Goal: Task Accomplishment & Management: Manage account settings

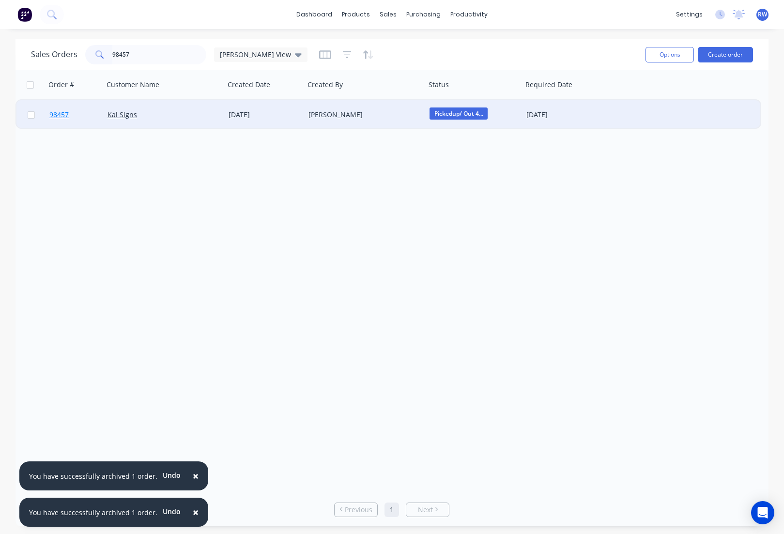
type input "98457"
click at [60, 115] on span "98457" at bounding box center [58, 115] width 19 height 10
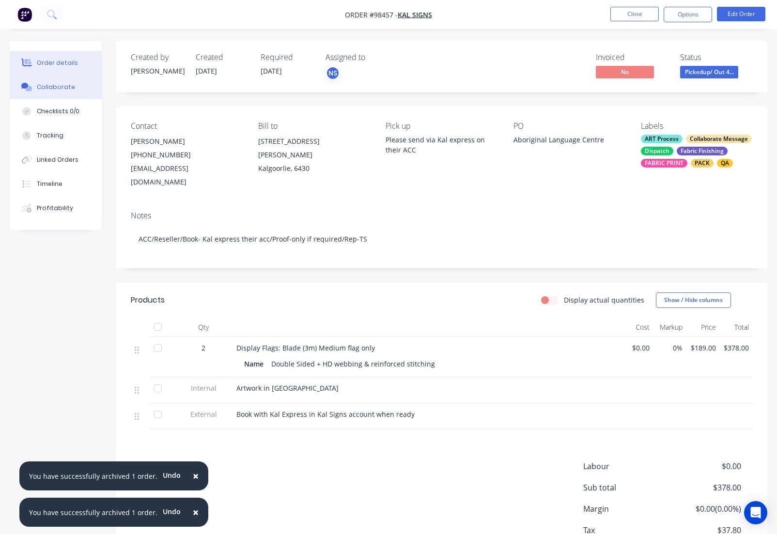
click at [56, 88] on div "Collaborate" at bounding box center [56, 87] width 38 height 9
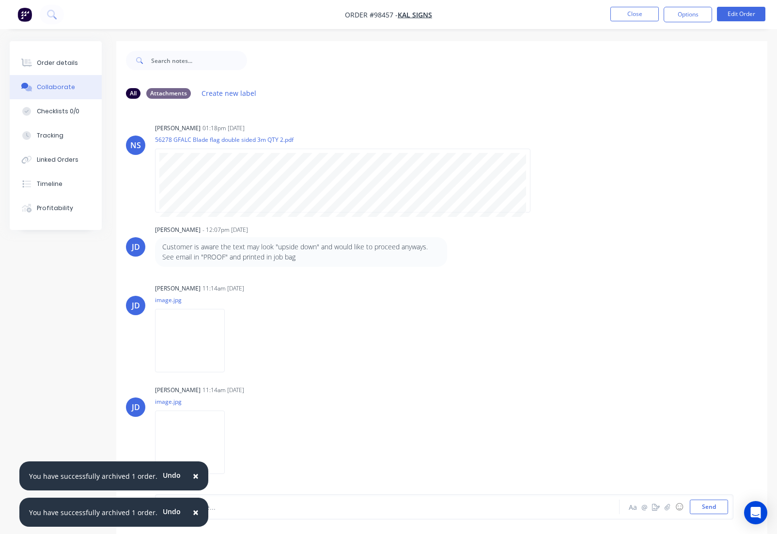
scroll to position [15, 0]
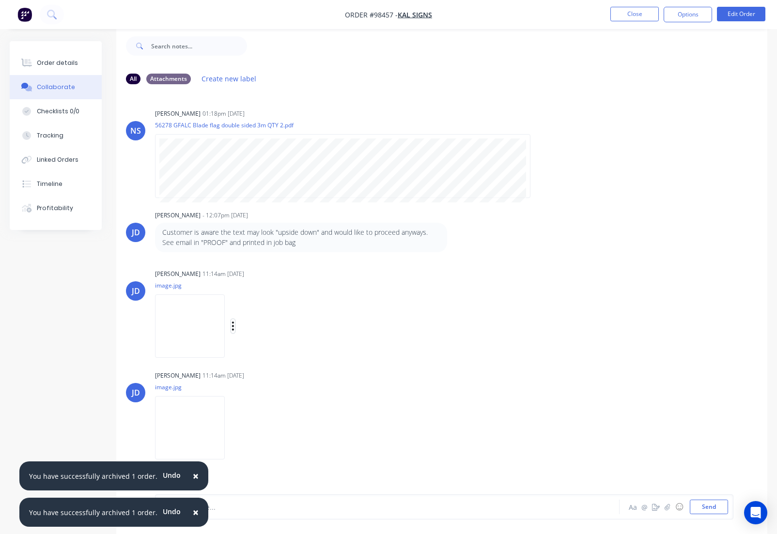
click at [232, 327] on icon "button" at bounding box center [233, 326] width 3 height 11
click at [268, 356] on button "Download" at bounding box center [296, 352] width 109 height 22
click at [234, 429] on icon "button" at bounding box center [233, 427] width 3 height 11
click at [264, 449] on button "Download" at bounding box center [296, 445] width 109 height 22
click at [636, 16] on button "Close" at bounding box center [634, 14] width 48 height 15
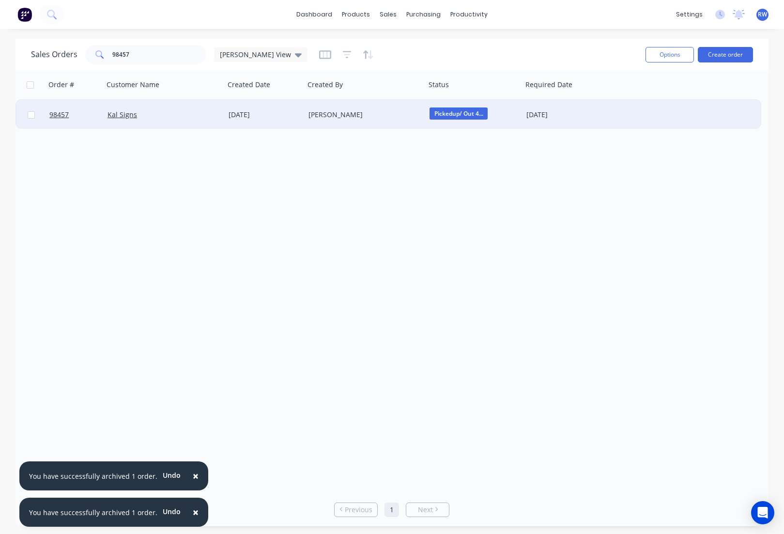
click at [31, 116] on input "checkbox" at bounding box center [31, 114] width 7 height 7
checkbox input "true"
click at [667, 54] on button "Options" at bounding box center [670, 55] width 48 height 16
click at [621, 100] on div "Archive" at bounding box center [640, 99] width 89 height 14
checkbox input "false"
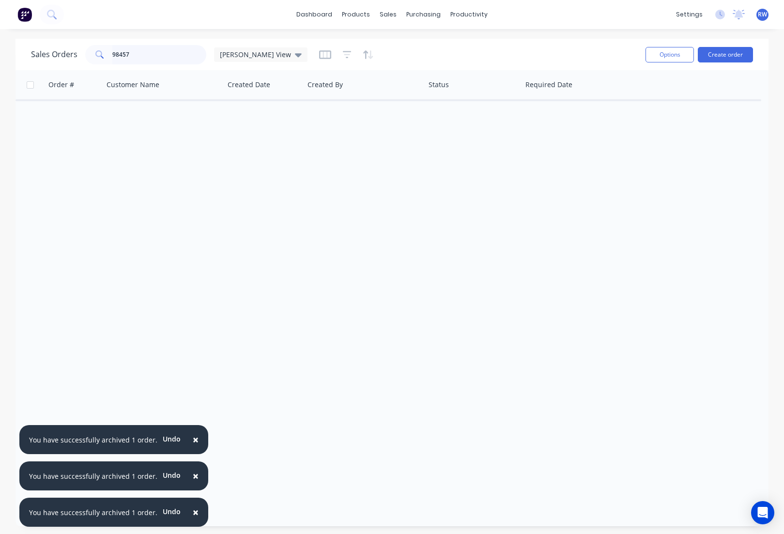
click at [144, 55] on input "98457" at bounding box center [159, 54] width 94 height 19
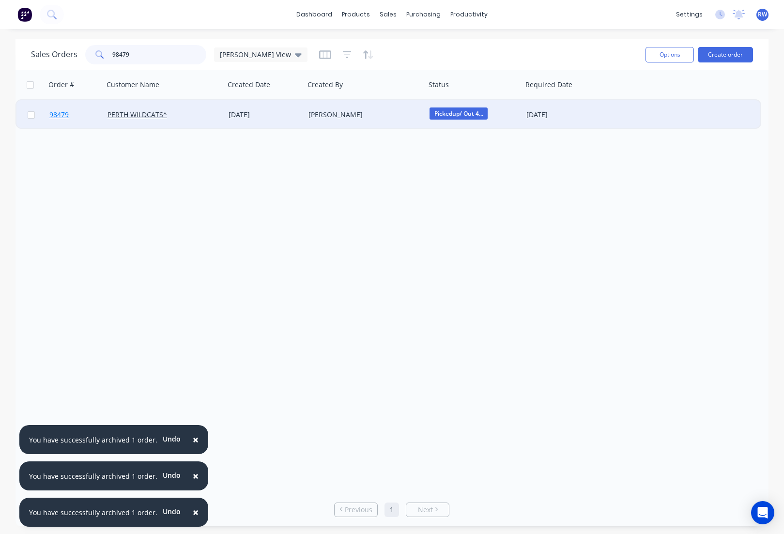
type input "98479"
click at [62, 113] on span "98479" at bounding box center [58, 115] width 19 height 10
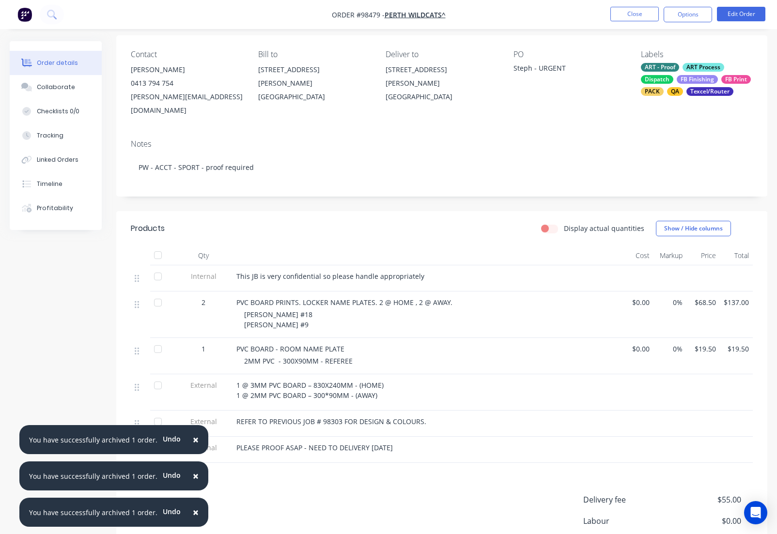
scroll to position [73, 0]
click at [47, 89] on div "Collaborate" at bounding box center [56, 87] width 38 height 9
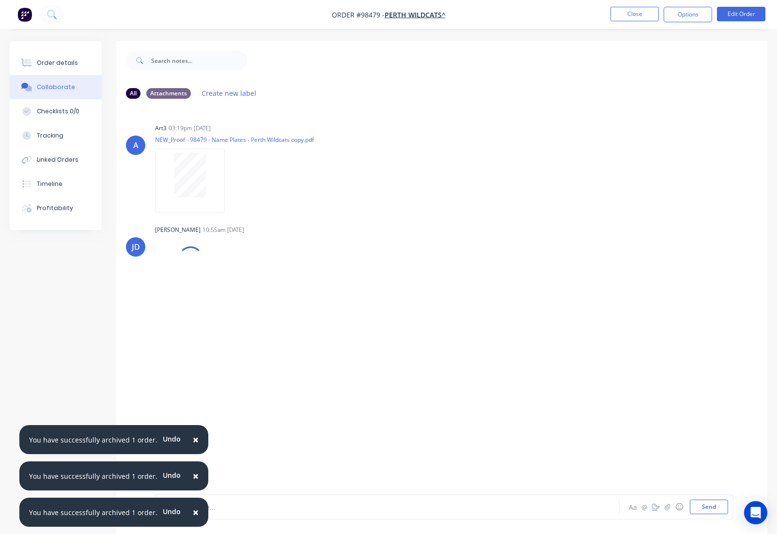
drag, startPoint x: 191, startPoint y: 441, endPoint x: 198, endPoint y: 463, distance: 23.2
click at [193, 441] on span "×" at bounding box center [196, 440] width 6 height 14
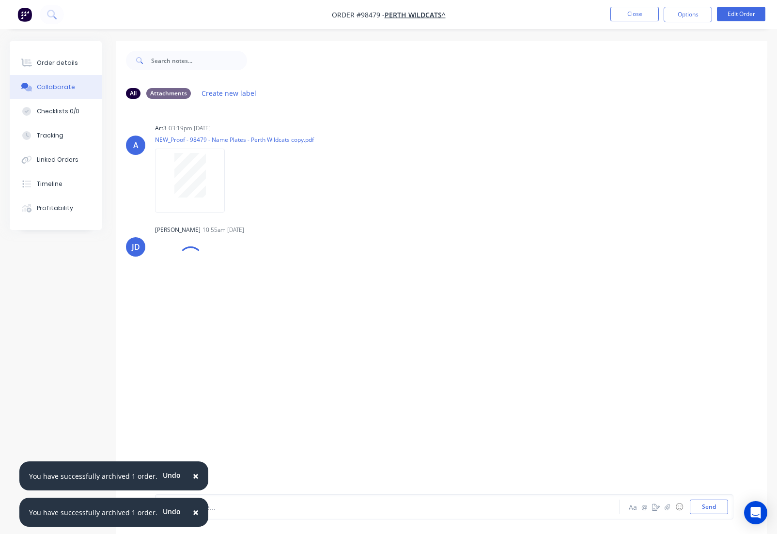
click at [193, 473] on span "×" at bounding box center [196, 476] width 6 height 14
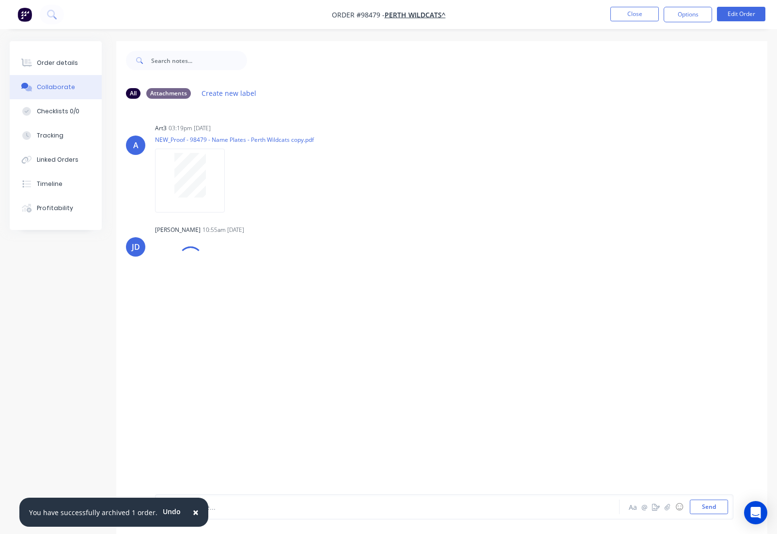
drag, startPoint x: 191, startPoint y: 513, endPoint x: 201, endPoint y: 508, distance: 10.8
click at [193, 512] on span "×" at bounding box center [196, 513] width 6 height 14
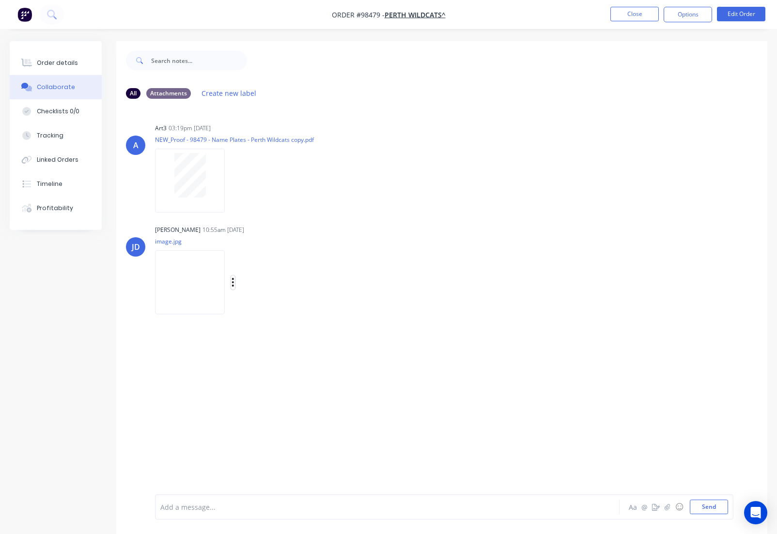
click at [235, 283] on button "button" at bounding box center [233, 283] width 4 height 14
click at [280, 310] on button "Download" at bounding box center [296, 308] width 109 height 22
click at [634, 14] on button "Close" at bounding box center [634, 14] width 48 height 15
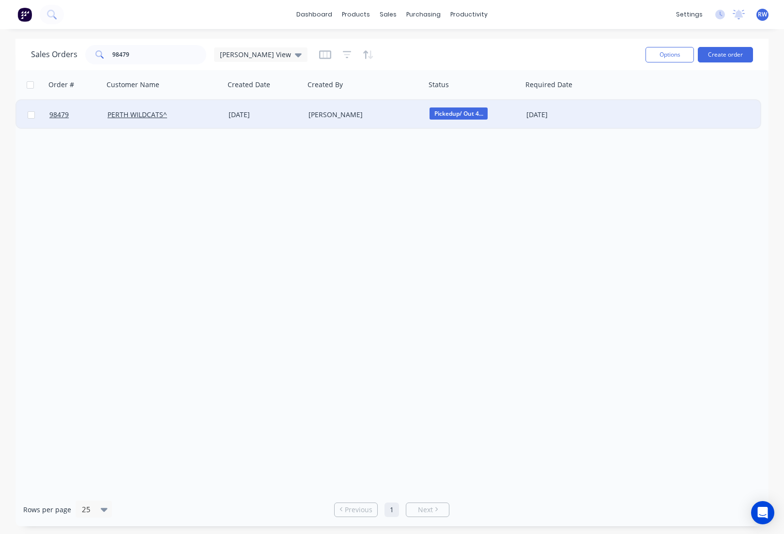
click at [33, 119] on div at bounding box center [30, 114] width 29 height 29
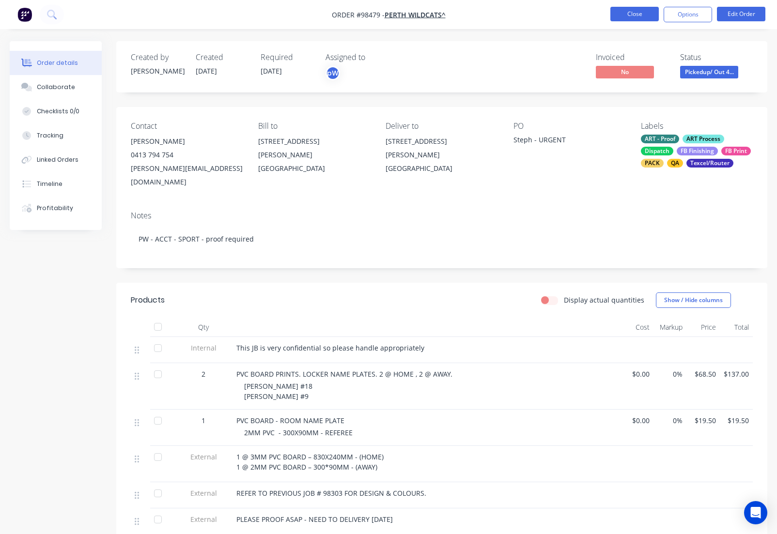
click at [630, 11] on button "Close" at bounding box center [634, 14] width 48 height 15
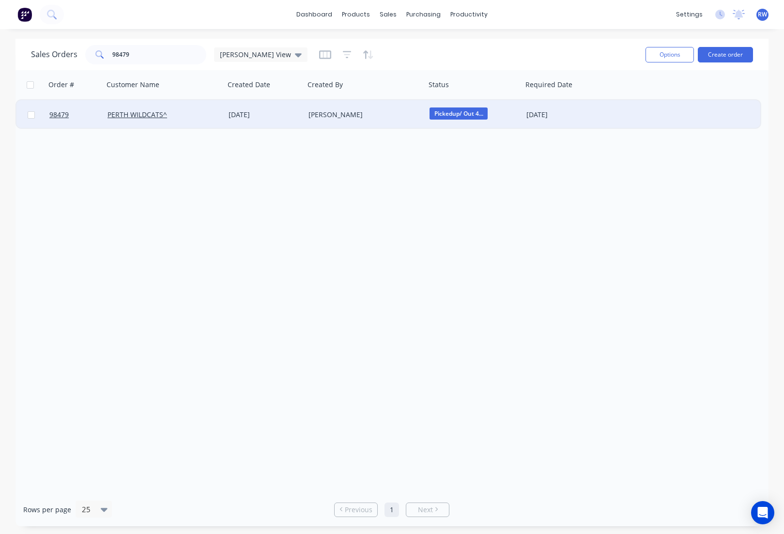
click at [31, 116] on input "checkbox" at bounding box center [31, 114] width 7 height 7
checkbox input "true"
click at [678, 54] on button "Options" at bounding box center [670, 55] width 48 height 16
click at [622, 100] on div "Archive" at bounding box center [640, 99] width 89 height 14
checkbox input "false"
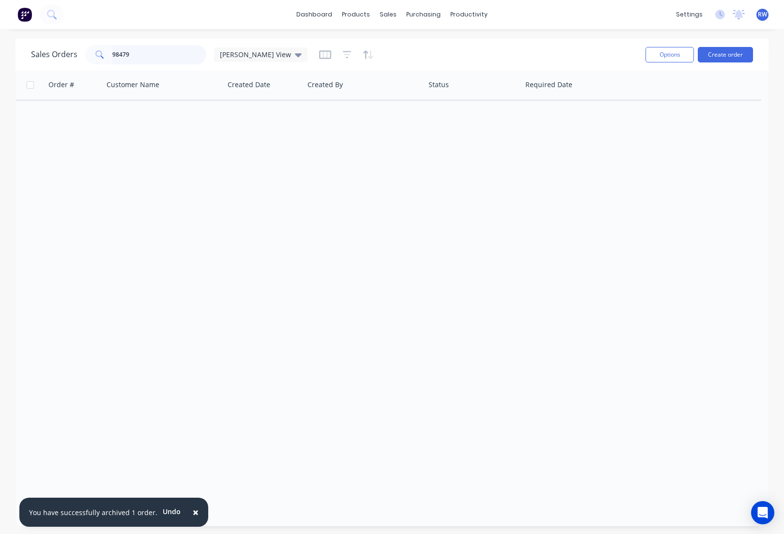
click at [153, 55] on input "98479" at bounding box center [159, 54] width 94 height 19
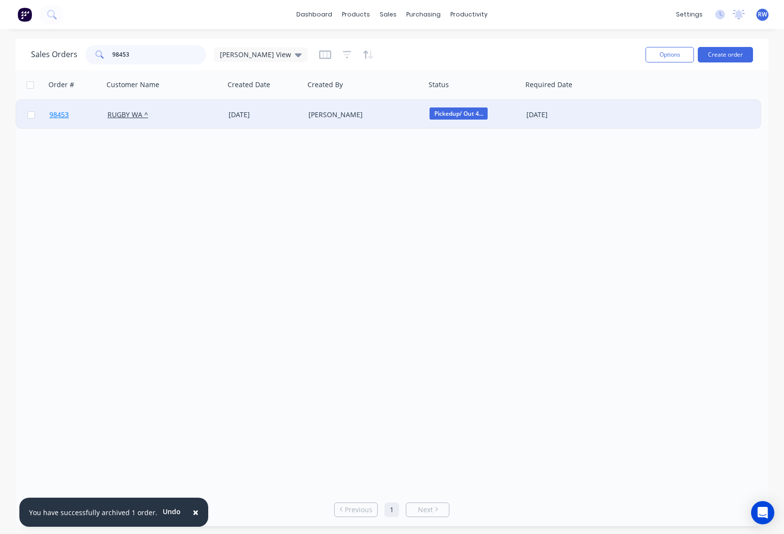
type input "98453"
click at [60, 114] on span "98453" at bounding box center [58, 115] width 19 height 10
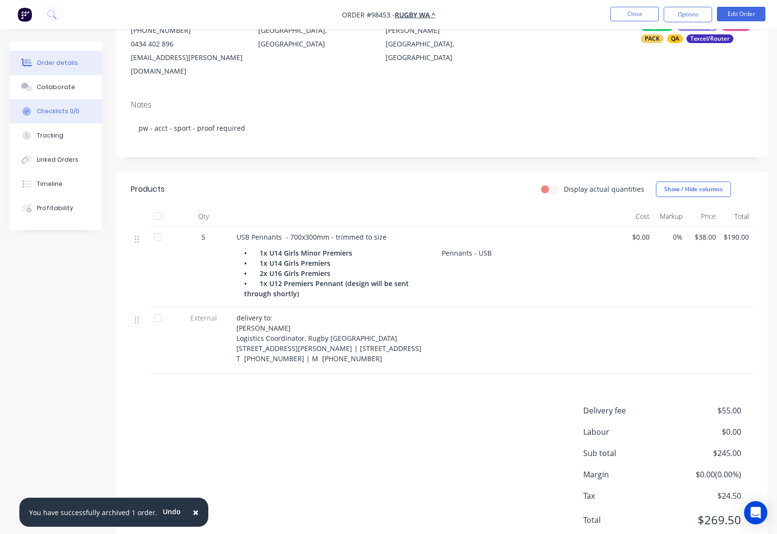
scroll to position [125, 0]
click at [62, 89] on div "Collaborate" at bounding box center [56, 87] width 38 height 9
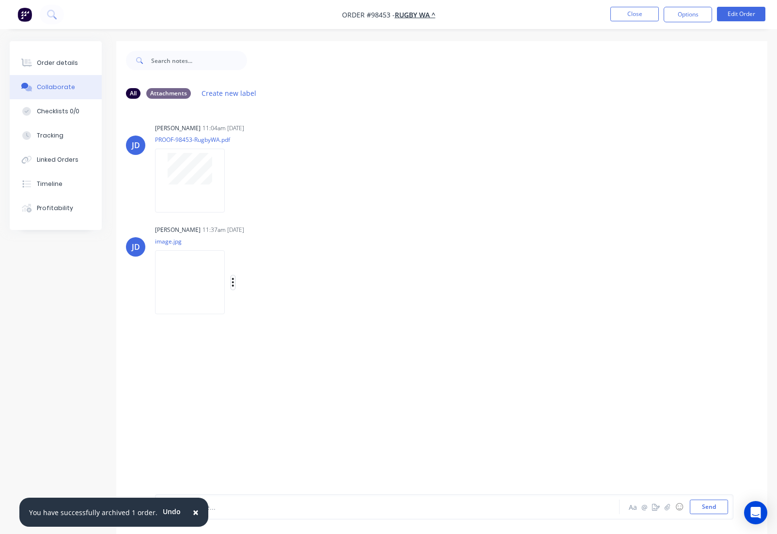
click at [234, 283] on icon "button" at bounding box center [233, 282] width 3 height 11
click at [272, 311] on button "Download" at bounding box center [296, 308] width 109 height 22
click at [626, 15] on button "Close" at bounding box center [634, 14] width 48 height 15
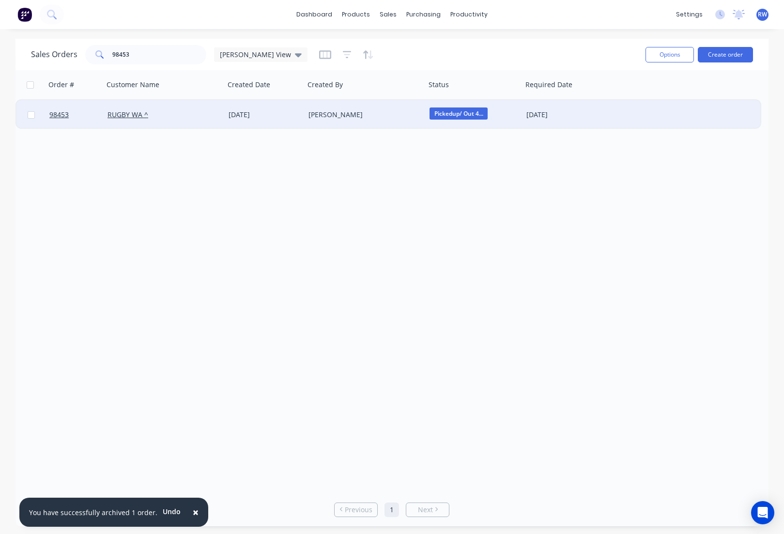
click at [32, 116] on input "checkbox" at bounding box center [31, 114] width 7 height 7
checkbox input "true"
click at [671, 58] on button "Options" at bounding box center [670, 55] width 48 height 16
click at [647, 101] on div "Archive" at bounding box center [640, 99] width 89 height 14
checkbox input "false"
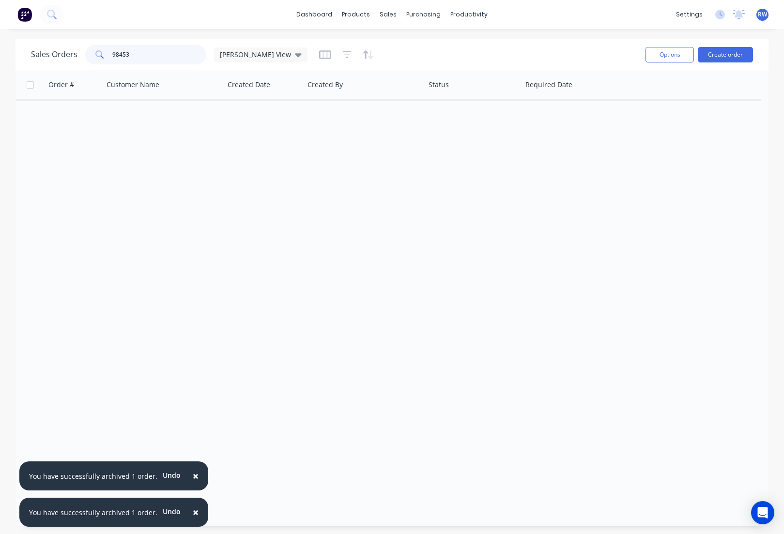
click at [155, 55] on input "98453" at bounding box center [159, 54] width 94 height 19
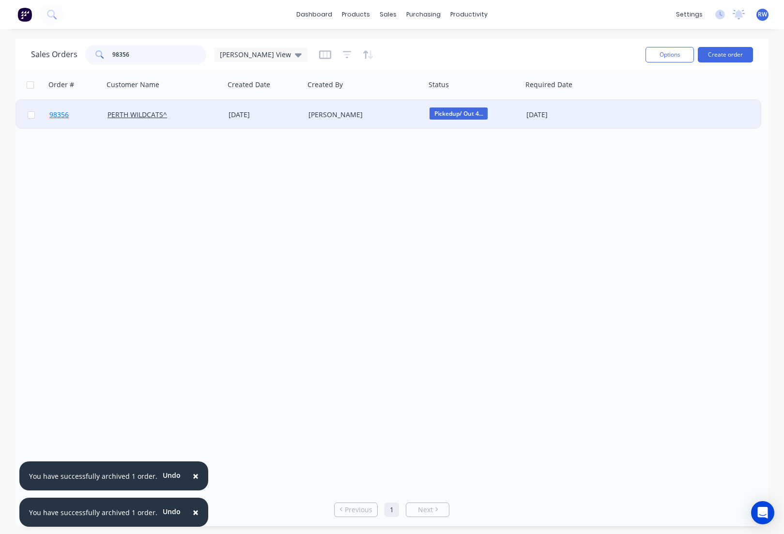
type input "98356"
click at [66, 113] on span "98356" at bounding box center [58, 115] width 19 height 10
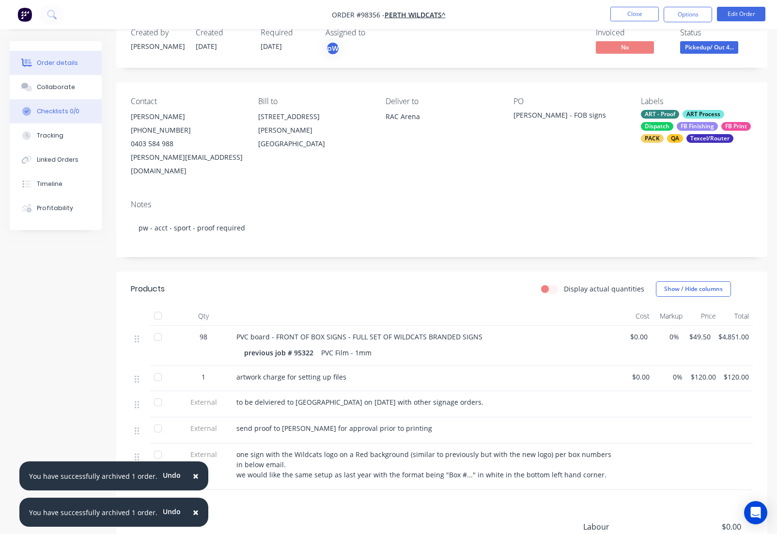
scroll to position [26, 0]
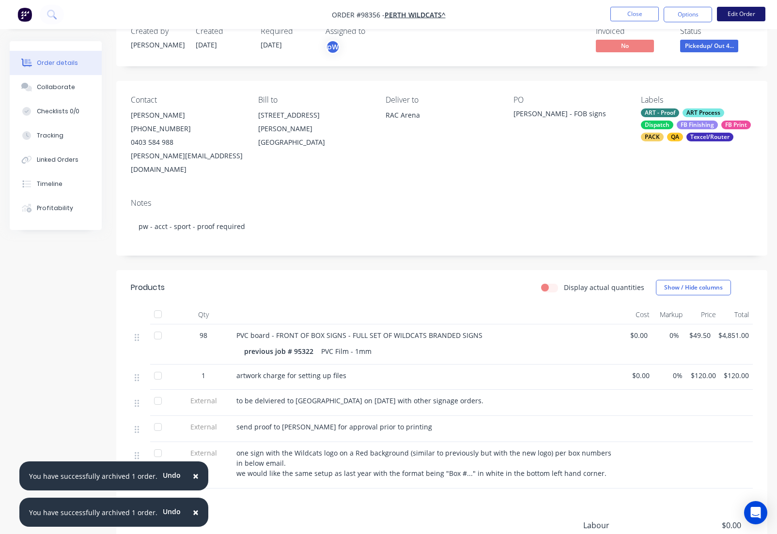
click at [726, 9] on button "Edit Order" at bounding box center [741, 14] width 48 height 15
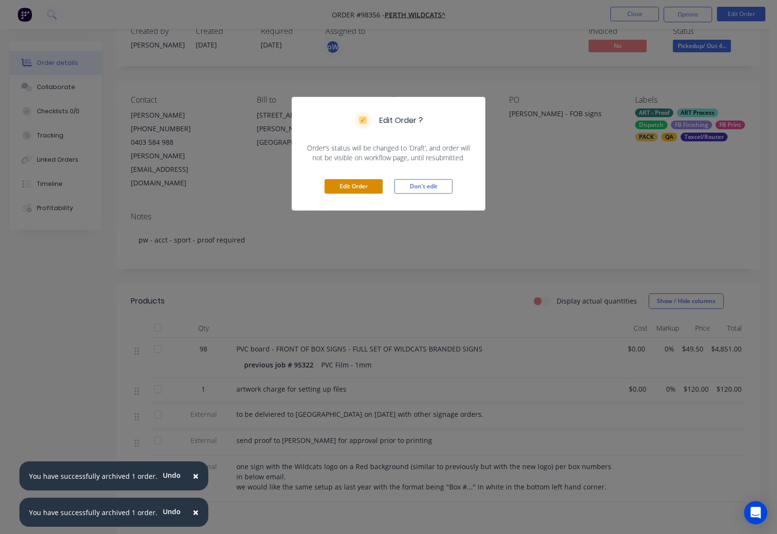
click at [362, 188] on button "Edit Order" at bounding box center [354, 186] width 58 height 15
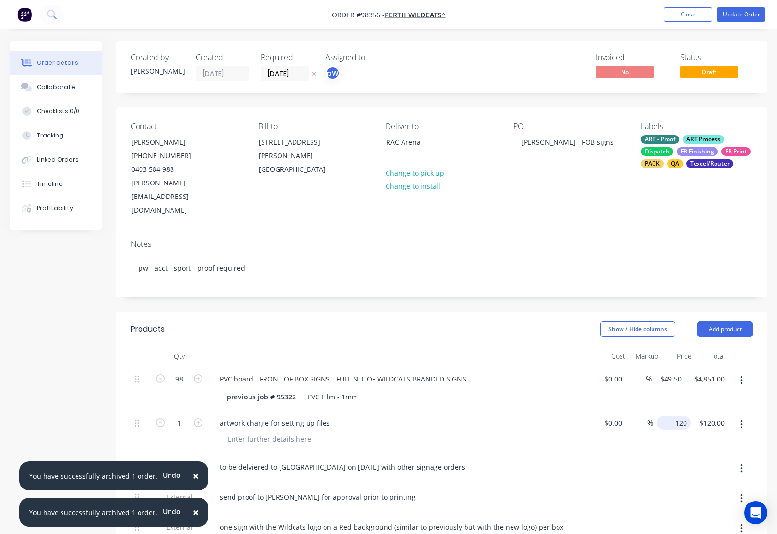
click at [671, 416] on input "120" at bounding box center [676, 423] width 30 height 14
type input "180"
type input "120.00"
type input "$180.00"
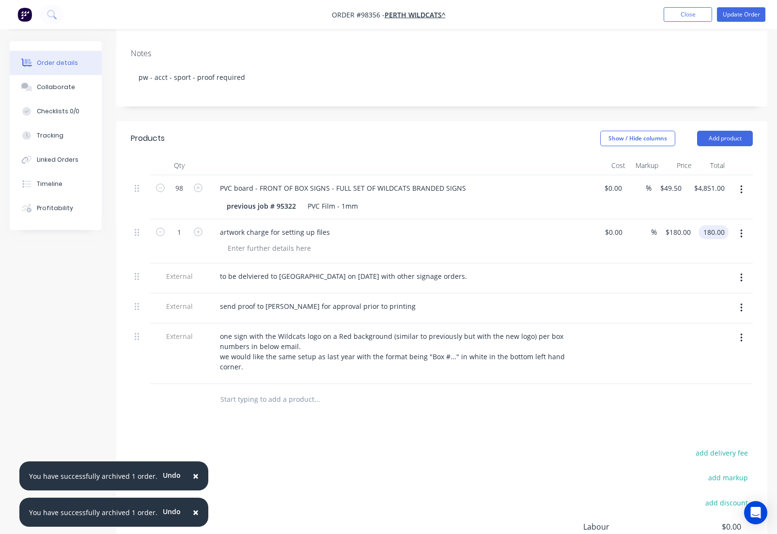
scroll to position [193, 0]
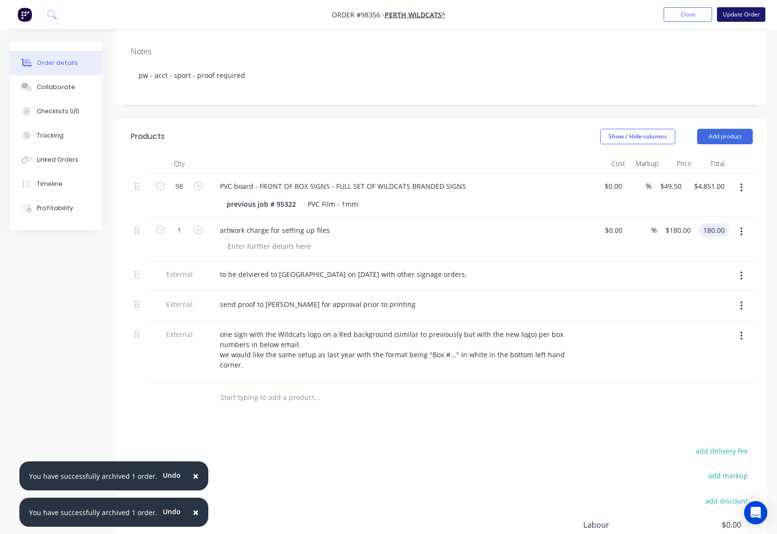
type input "$180.00"
click at [728, 15] on button "Update Order" at bounding box center [741, 14] width 48 height 15
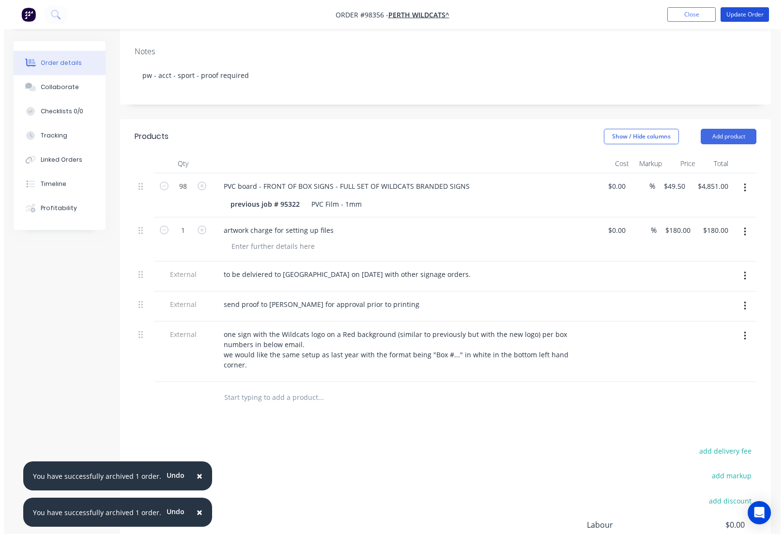
scroll to position [0, 0]
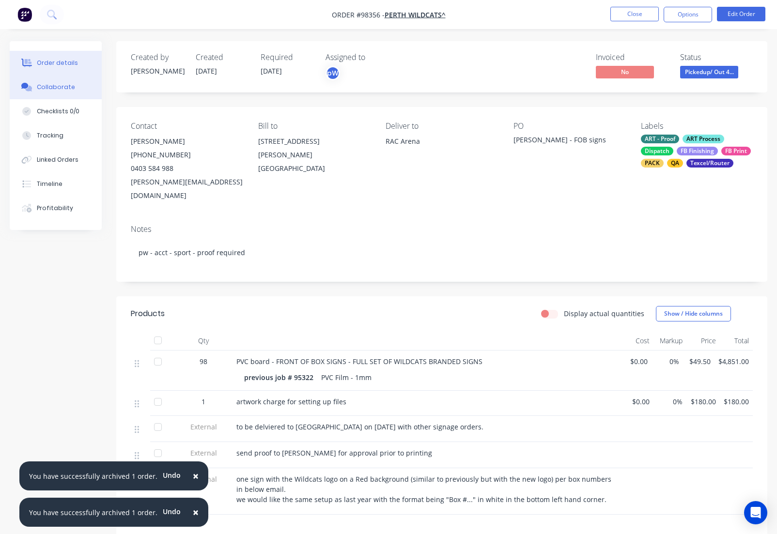
click at [41, 89] on div "Collaborate" at bounding box center [56, 87] width 38 height 9
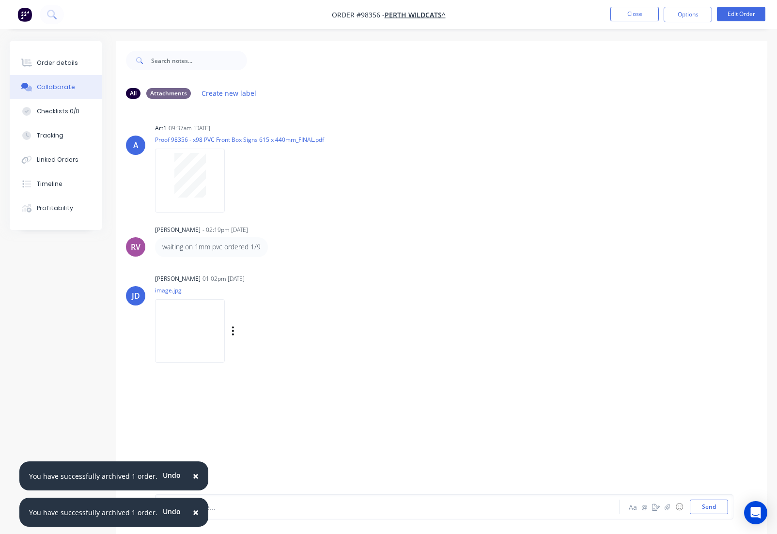
click at [248, 329] on div "Labels Download Delete" at bounding box center [283, 331] width 109 height 14
click at [247, 332] on div "Labels Download Delete" at bounding box center [283, 331] width 109 height 14
click at [234, 331] on icon "button" at bounding box center [233, 331] width 3 height 11
click at [272, 357] on button "Download" at bounding box center [296, 357] width 109 height 22
click at [631, 13] on button "Close" at bounding box center [634, 14] width 48 height 15
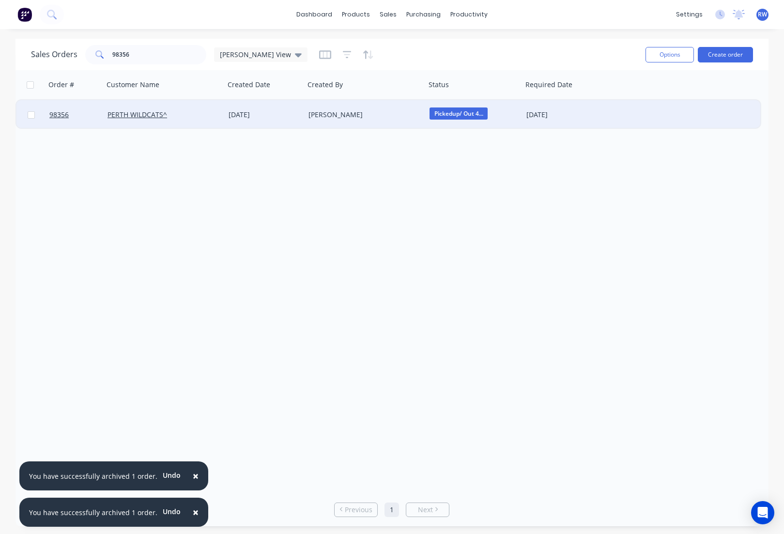
click at [33, 115] on input "checkbox" at bounding box center [31, 114] width 7 height 7
checkbox input "true"
click at [659, 57] on button "Options" at bounding box center [670, 55] width 48 height 16
click at [620, 101] on div "Archive" at bounding box center [640, 99] width 89 height 14
checkbox input "false"
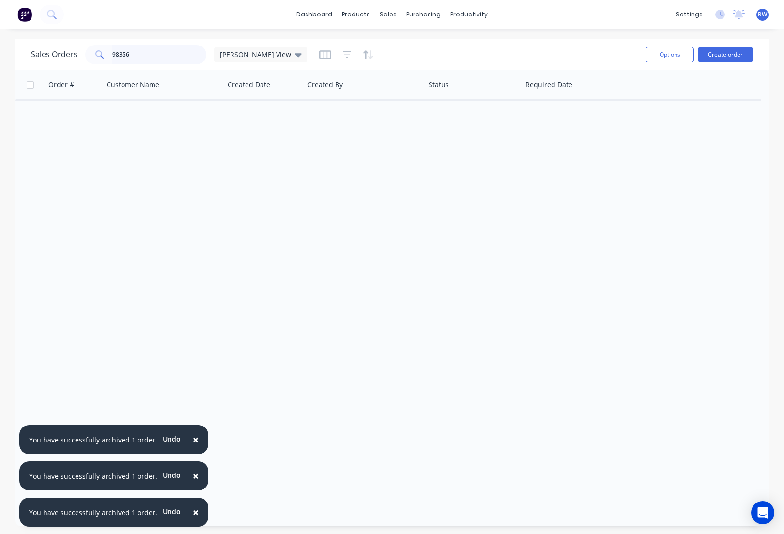
click at [153, 58] on input "98356" at bounding box center [159, 54] width 94 height 19
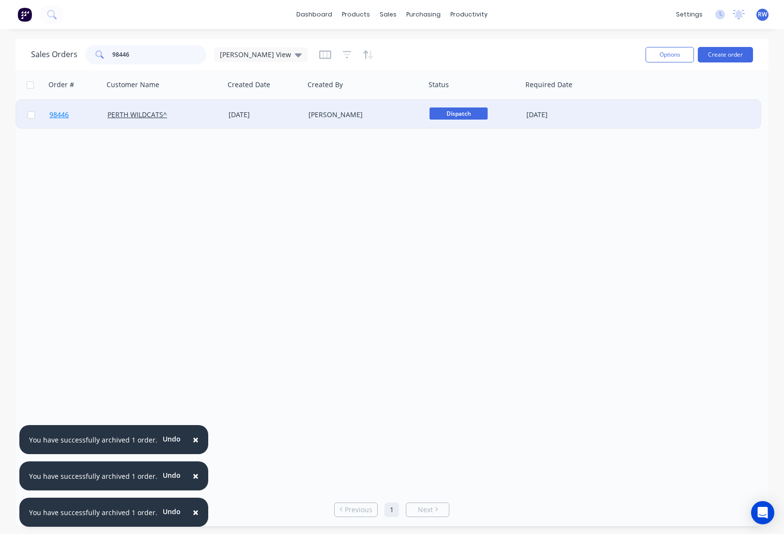
type input "98446"
click at [62, 118] on span "98446" at bounding box center [58, 115] width 19 height 10
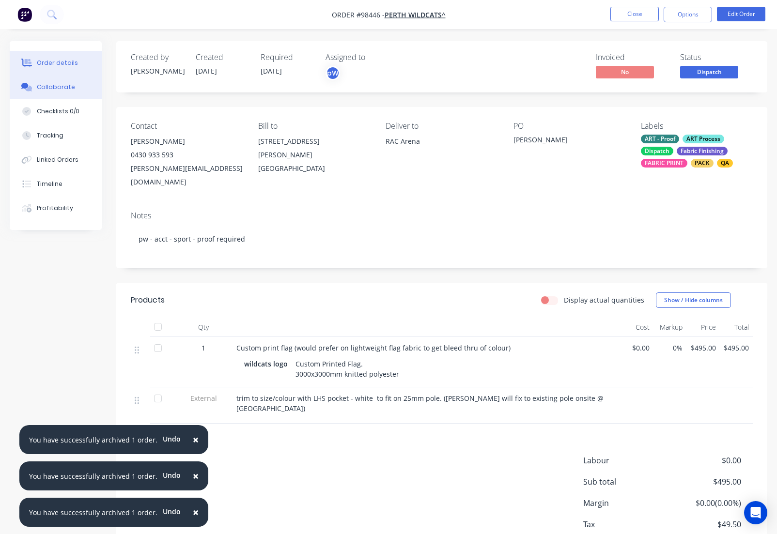
click at [60, 90] on div "Collaborate" at bounding box center [56, 87] width 38 height 9
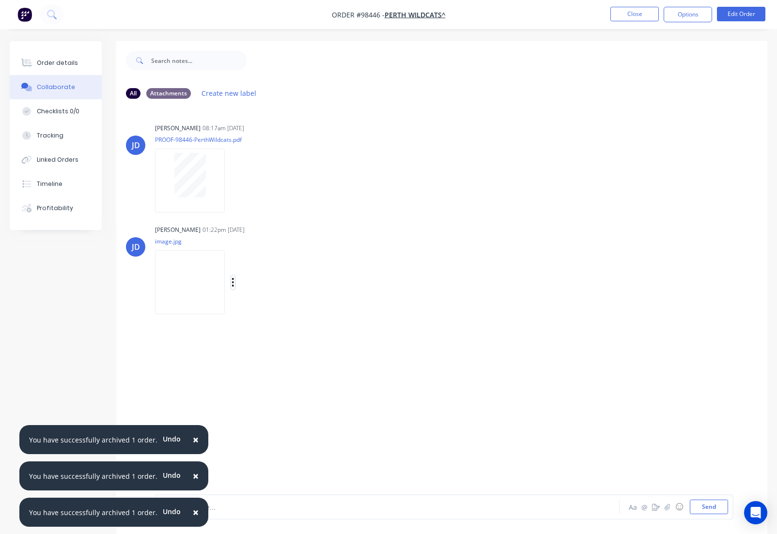
click at [234, 284] on icon "button" at bounding box center [233, 282] width 3 height 11
drag, startPoint x: 276, startPoint y: 311, endPoint x: 164, endPoint y: 259, distance: 123.3
click at [276, 311] on button "Download" at bounding box center [296, 308] width 109 height 22
click at [633, 13] on button "Close" at bounding box center [634, 14] width 48 height 15
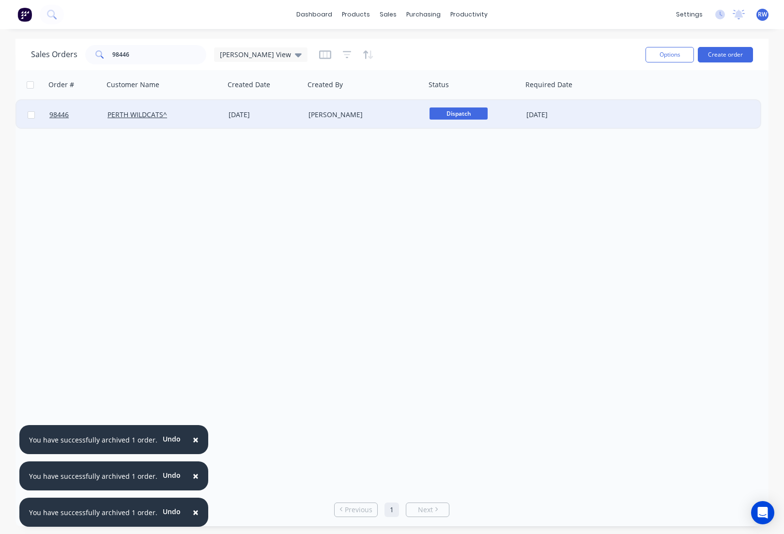
click at [31, 116] on input "checkbox" at bounding box center [31, 114] width 7 height 7
checkbox input "true"
click at [669, 56] on button "Options" at bounding box center [670, 55] width 48 height 16
click at [604, 101] on div "Archive" at bounding box center [640, 99] width 89 height 14
checkbox input "false"
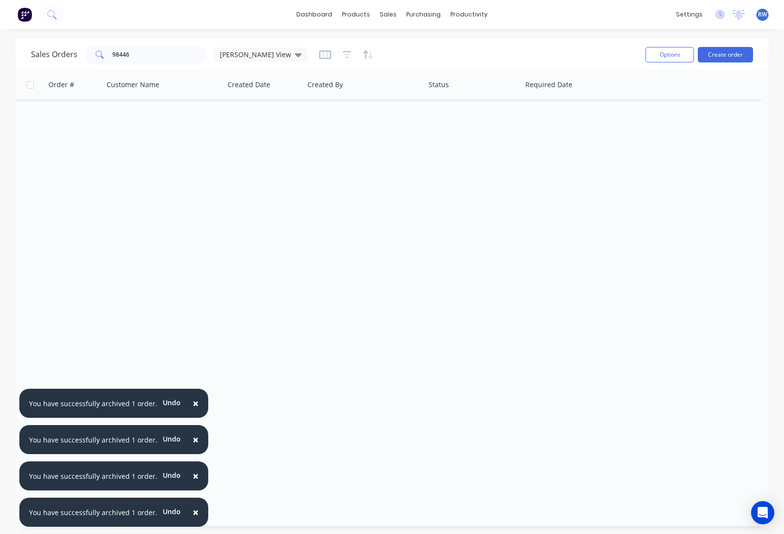
click at [193, 402] on span "×" at bounding box center [196, 404] width 6 height 14
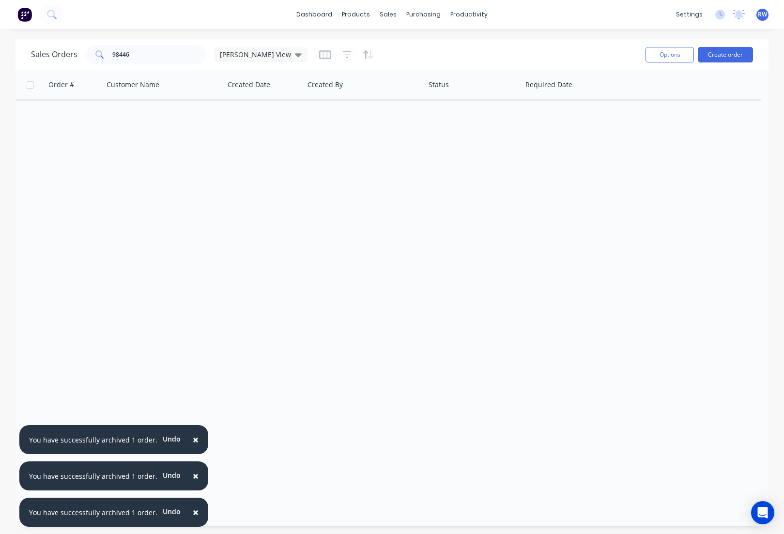
click at [193, 441] on span "×" at bounding box center [196, 440] width 6 height 14
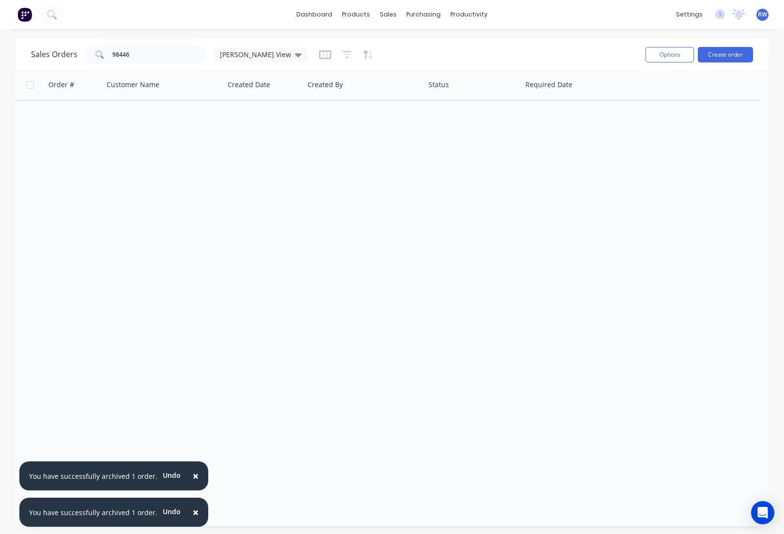
click at [193, 475] on span "×" at bounding box center [196, 476] width 6 height 14
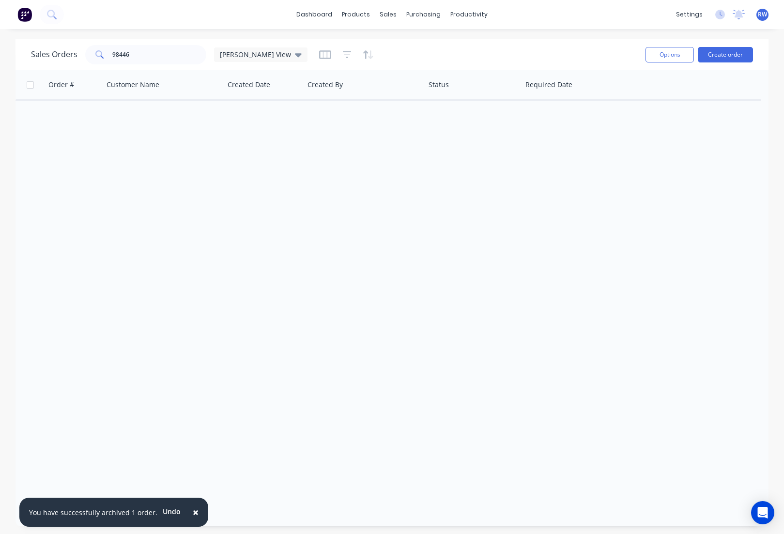
click at [193, 511] on span "×" at bounding box center [196, 513] width 6 height 14
